Goal: Find specific fact: Find specific fact

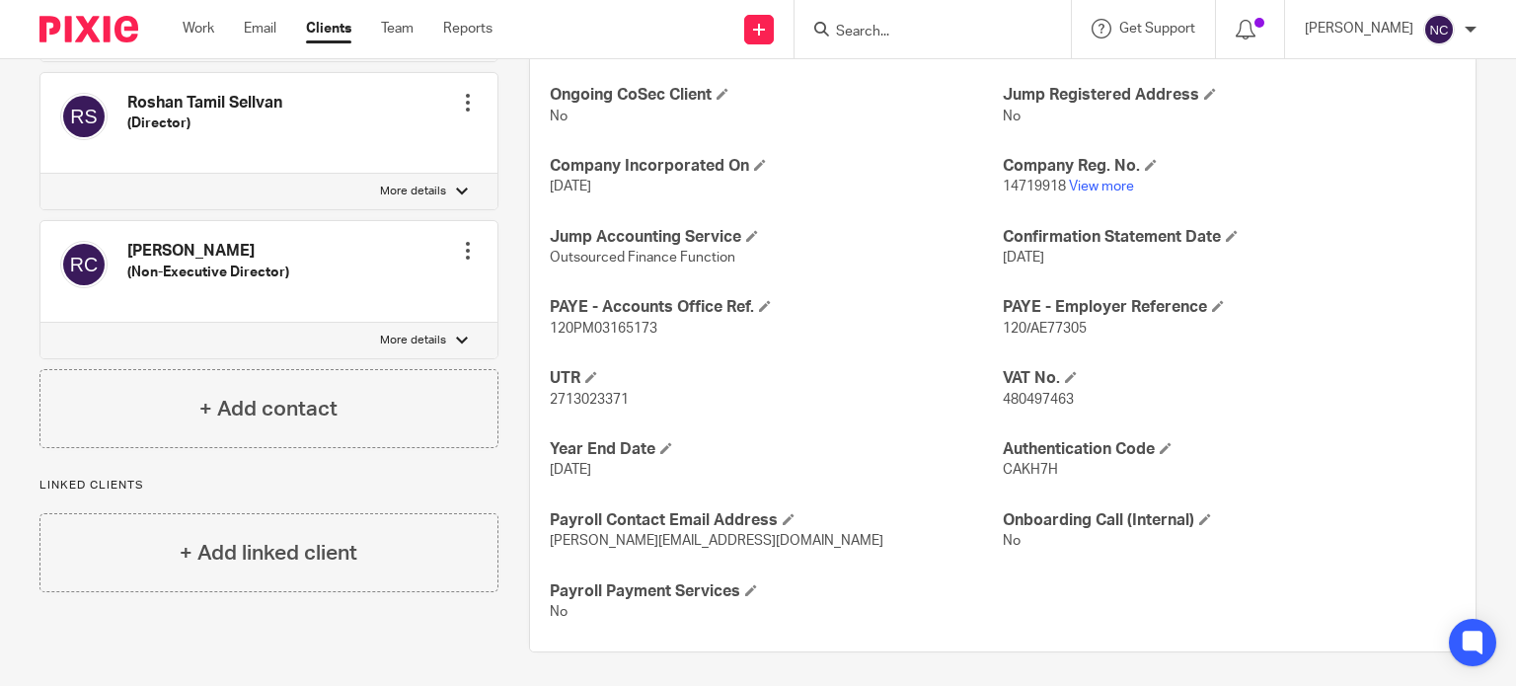
scroll to position [706, 0]
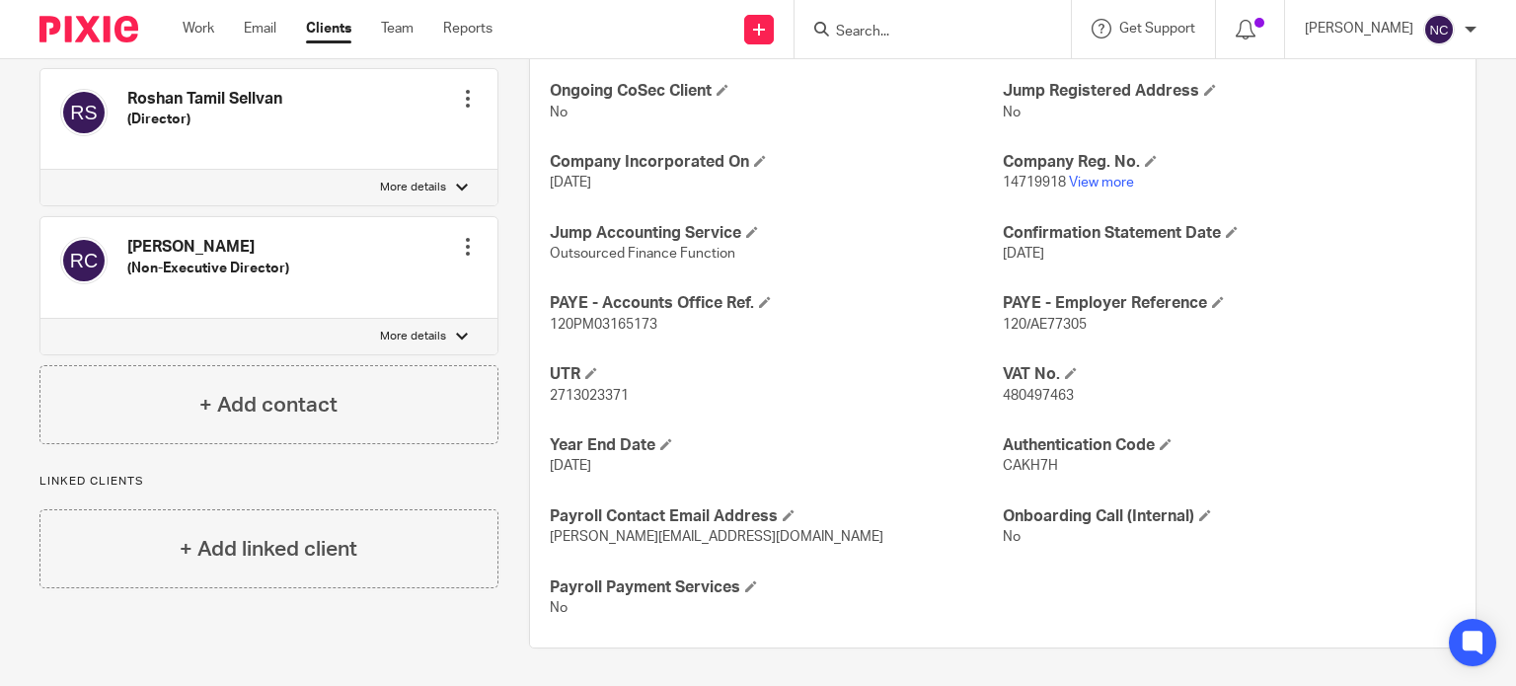
click at [585, 389] on span "2713023371" at bounding box center [589, 396] width 79 height 14
copy span "2713023371"
click at [1099, 179] on link "View more" at bounding box center [1101, 183] width 65 height 14
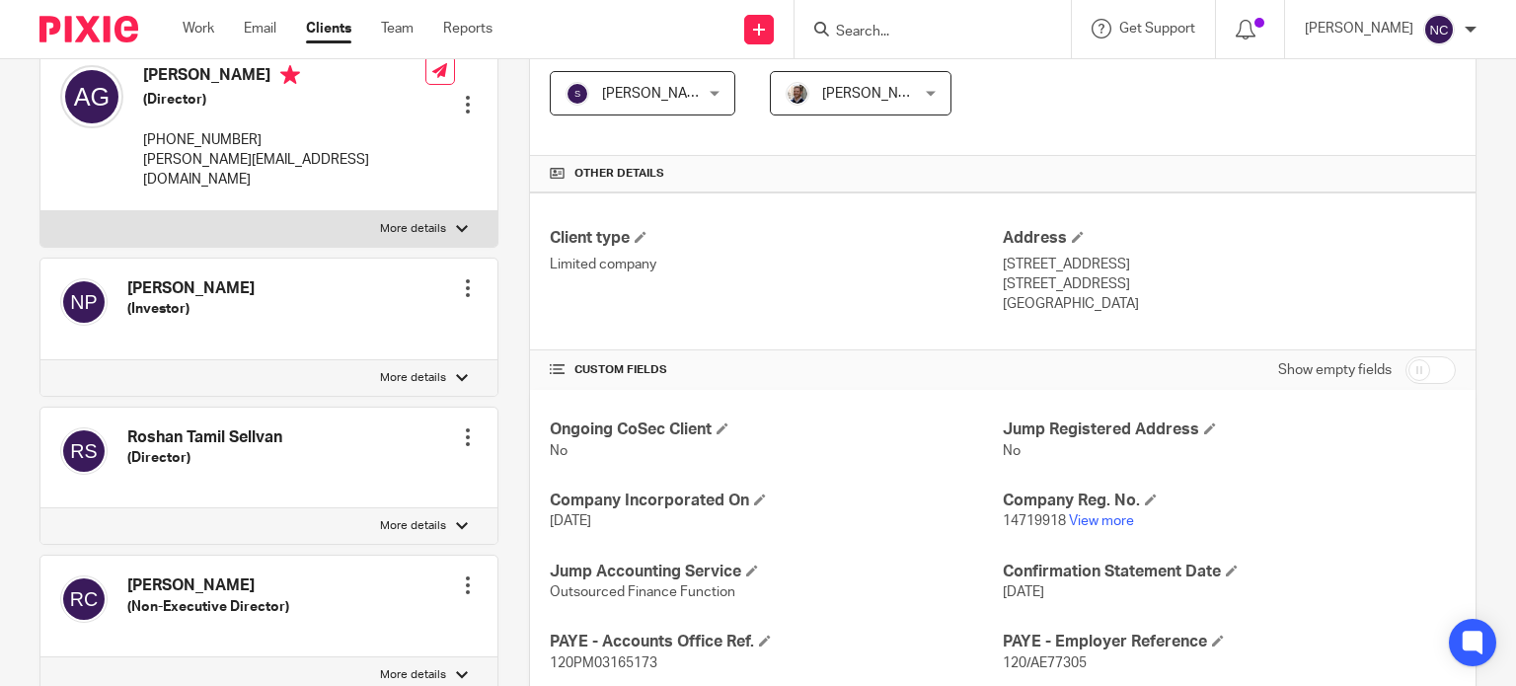
scroll to position [0, 0]
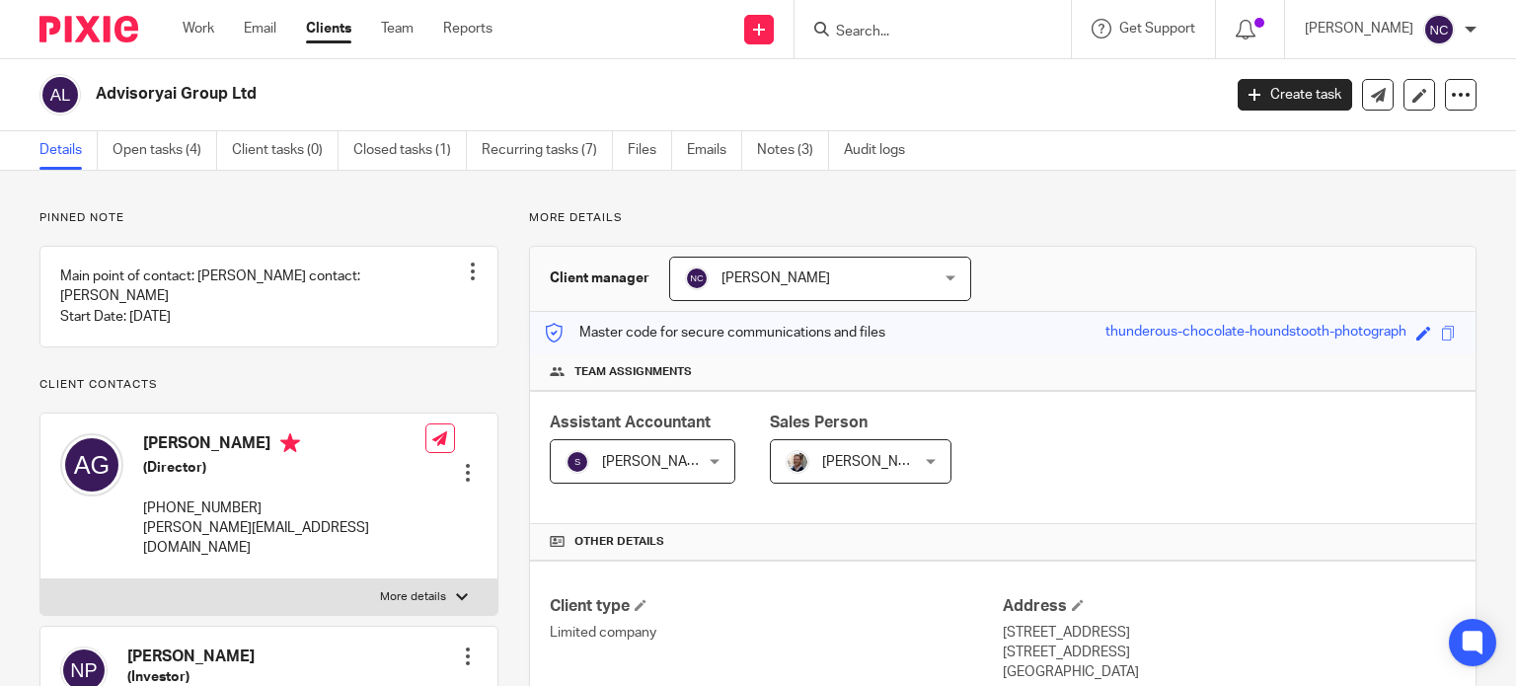
drag, startPoint x: 267, startPoint y: 91, endPoint x: 96, endPoint y: 88, distance: 171.7
click at [96, 88] on h2 "Advisoryai Group Ltd" at bounding box center [541, 94] width 890 height 21
copy h2 "Advisoryai Group Ltd"
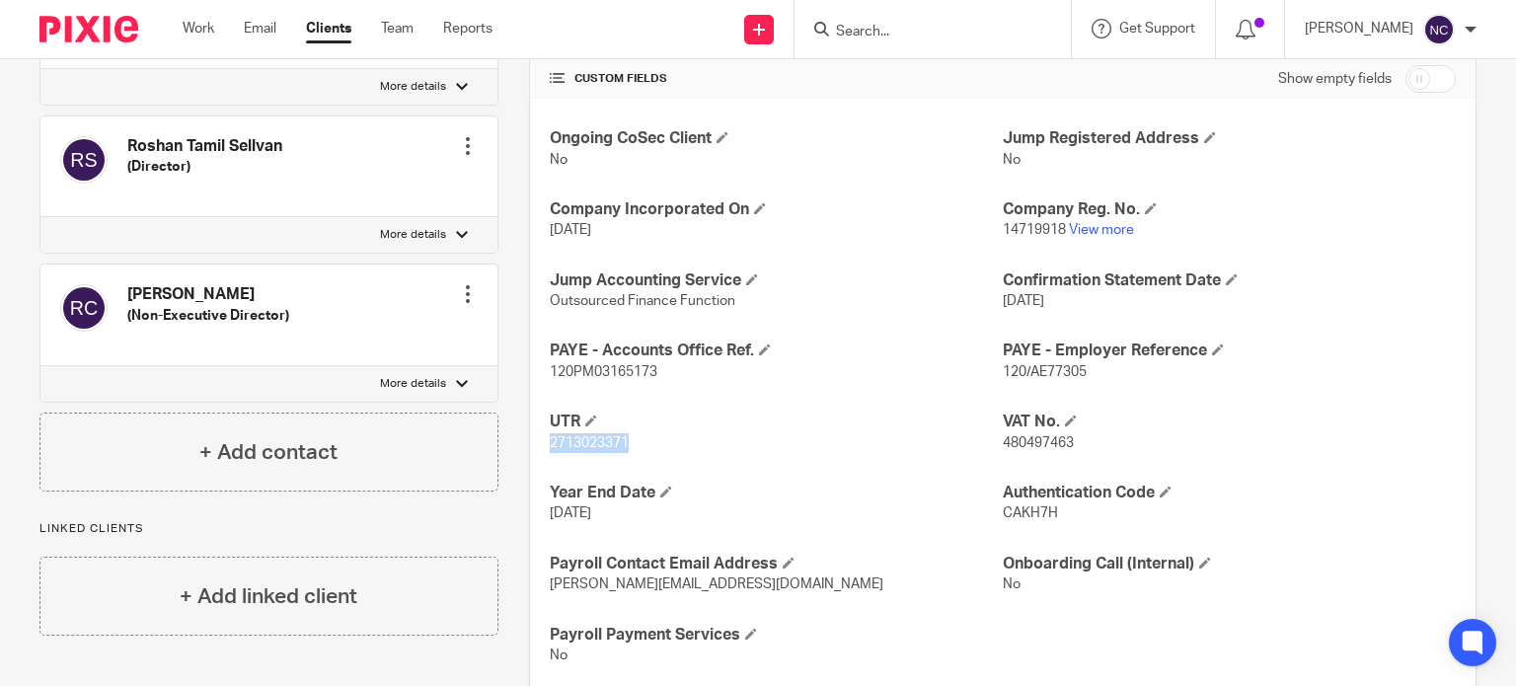
scroll to position [660, 0]
click at [1042, 367] on span "120/AE77305" at bounding box center [1044, 371] width 84 height 14
copy span "AE77305"
click at [579, 361] on p "120PM03165173" at bounding box center [776, 371] width 453 height 20
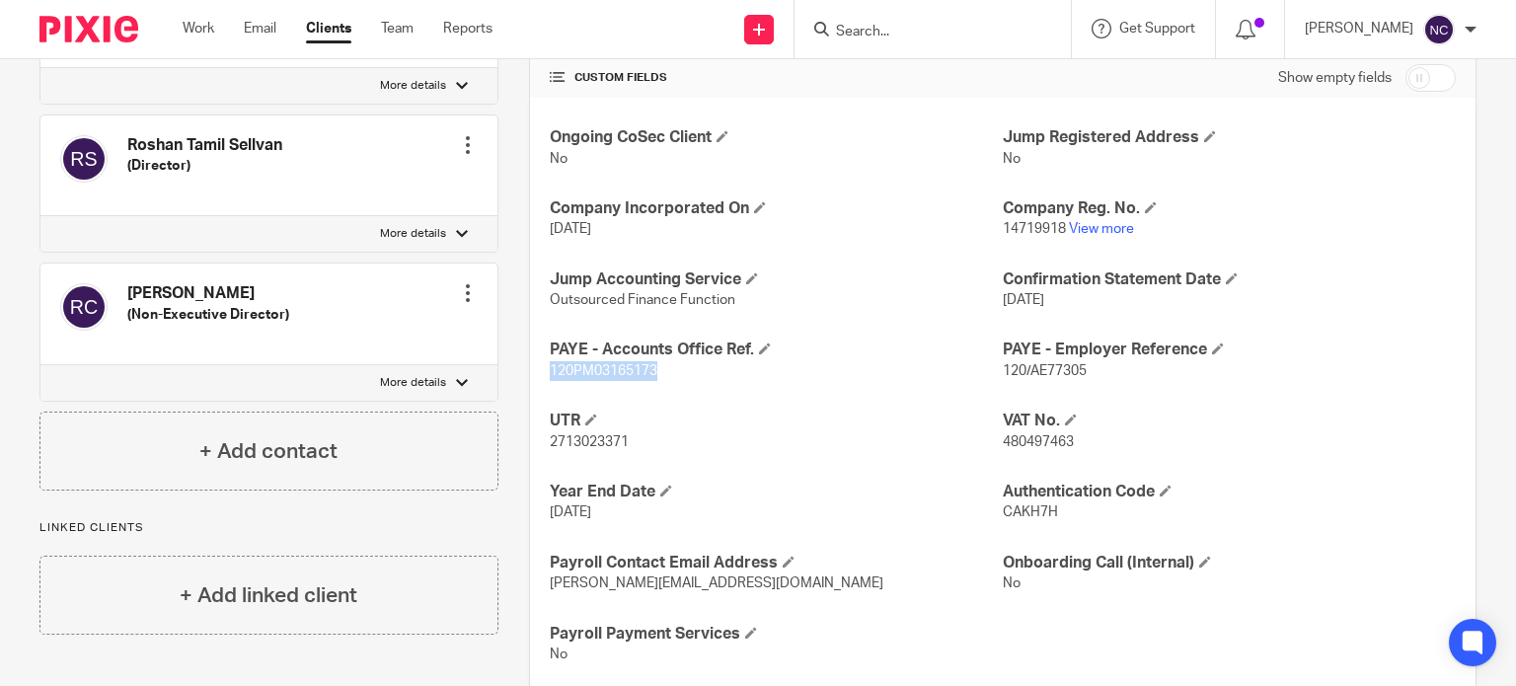
click at [579, 361] on p "120PM03165173" at bounding box center [776, 371] width 453 height 20
copy span "120PM03165173"
